Goal: Task Accomplishment & Management: Manage account settings

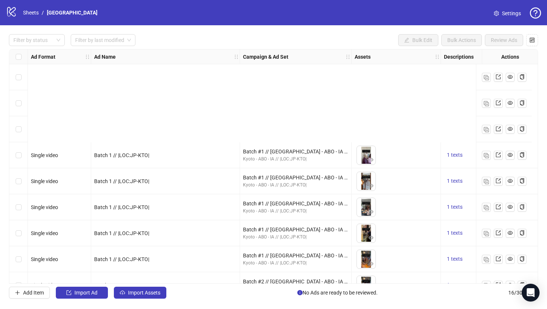
scroll to position [141, 0]
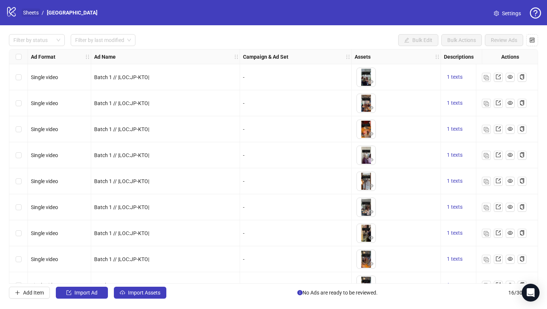
click at [29, 15] on link "Sheets" at bounding box center [31, 13] width 19 height 8
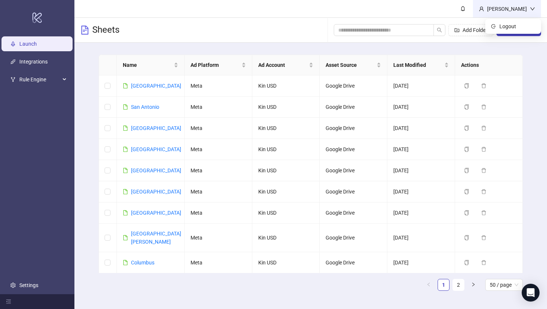
click at [532, 11] on icon "down" at bounding box center [531, 8] width 5 height 5
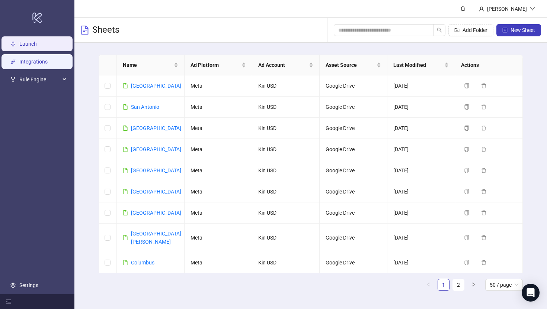
click at [25, 62] on link "Integrations" at bounding box center [33, 62] width 28 height 6
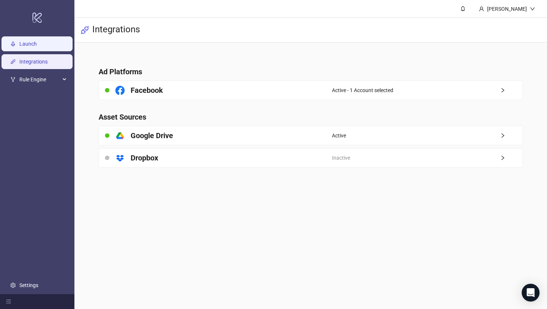
click at [26, 46] on link "Launch" at bounding box center [27, 44] width 17 height 6
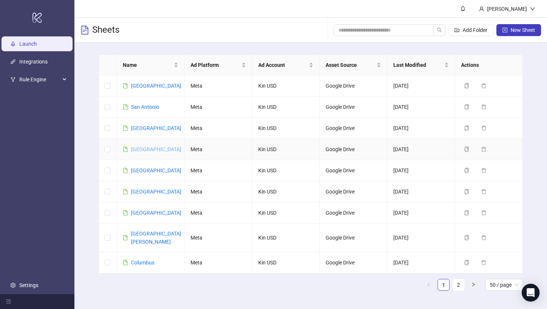
click at [142, 148] on link "[GEOGRAPHIC_DATA]" at bounding box center [156, 149] width 50 height 6
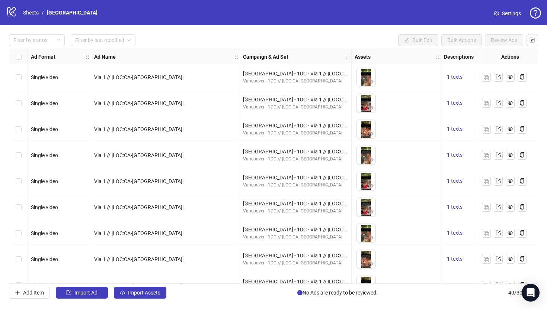
click at [506, 10] on span "Settings" at bounding box center [511, 13] width 19 height 8
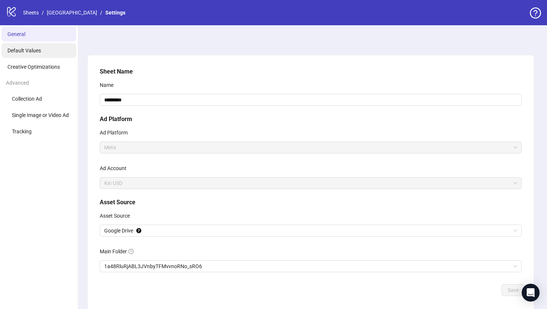
click at [46, 49] on li "Default Values" at bounding box center [38, 50] width 75 height 15
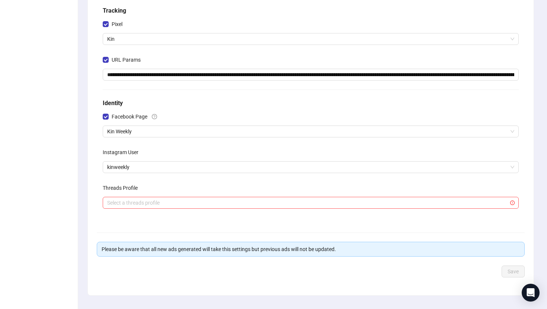
scroll to position [147, 0]
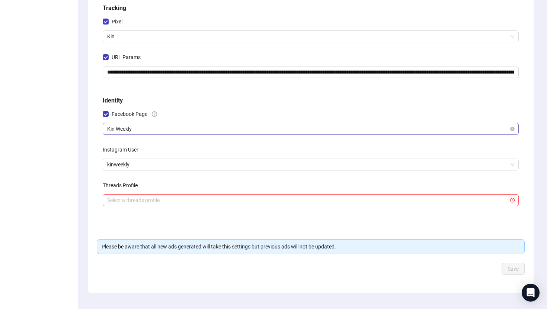
click at [139, 126] on span "Kin Weekly" at bounding box center [310, 128] width 407 height 11
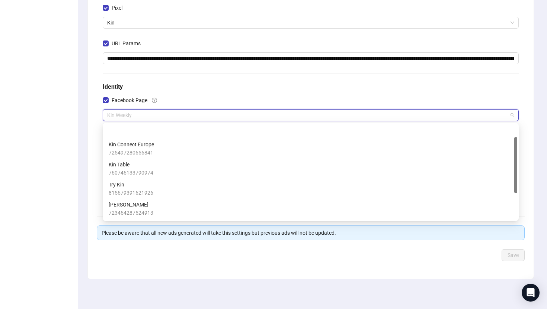
scroll to position [0, 0]
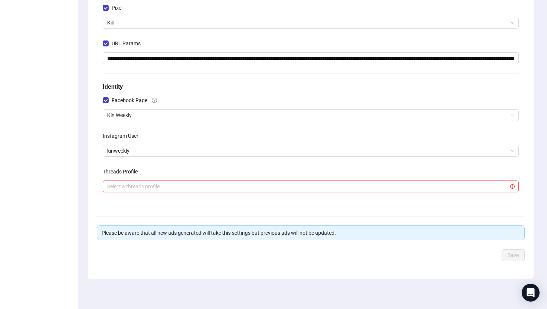
click at [90, 126] on div "**********" at bounding box center [310, 87] width 445 height 384
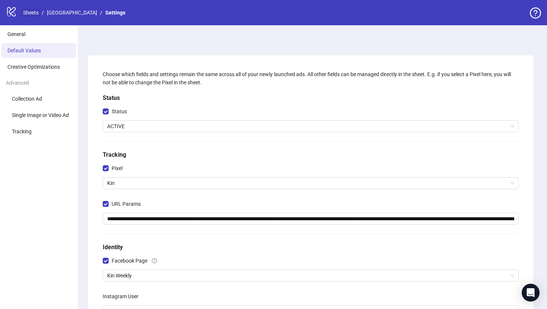
click at [29, 13] on link "Sheets" at bounding box center [31, 13] width 19 height 8
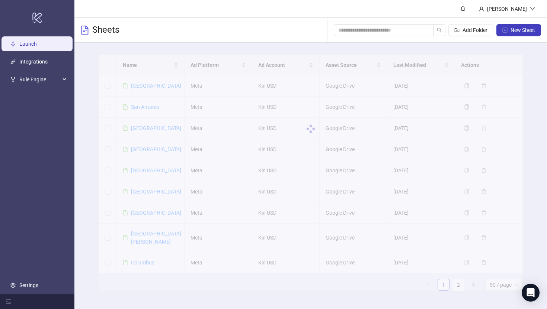
click at [89, 115] on div "Name Ad Platform Ad Account Asset Source Last Modified Actions [GEOGRAPHIC_DATA…" at bounding box center [310, 176] width 472 height 266
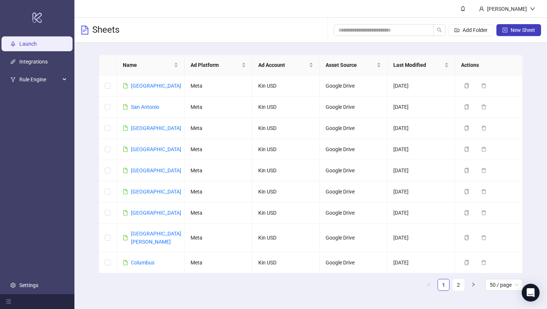
click at [89, 115] on div "Name Ad Platform Ad Account Asset Source Last Modified Actions [GEOGRAPHIC_DATA…" at bounding box center [310, 176] width 472 height 266
